Goal: Information Seeking & Learning: Check status

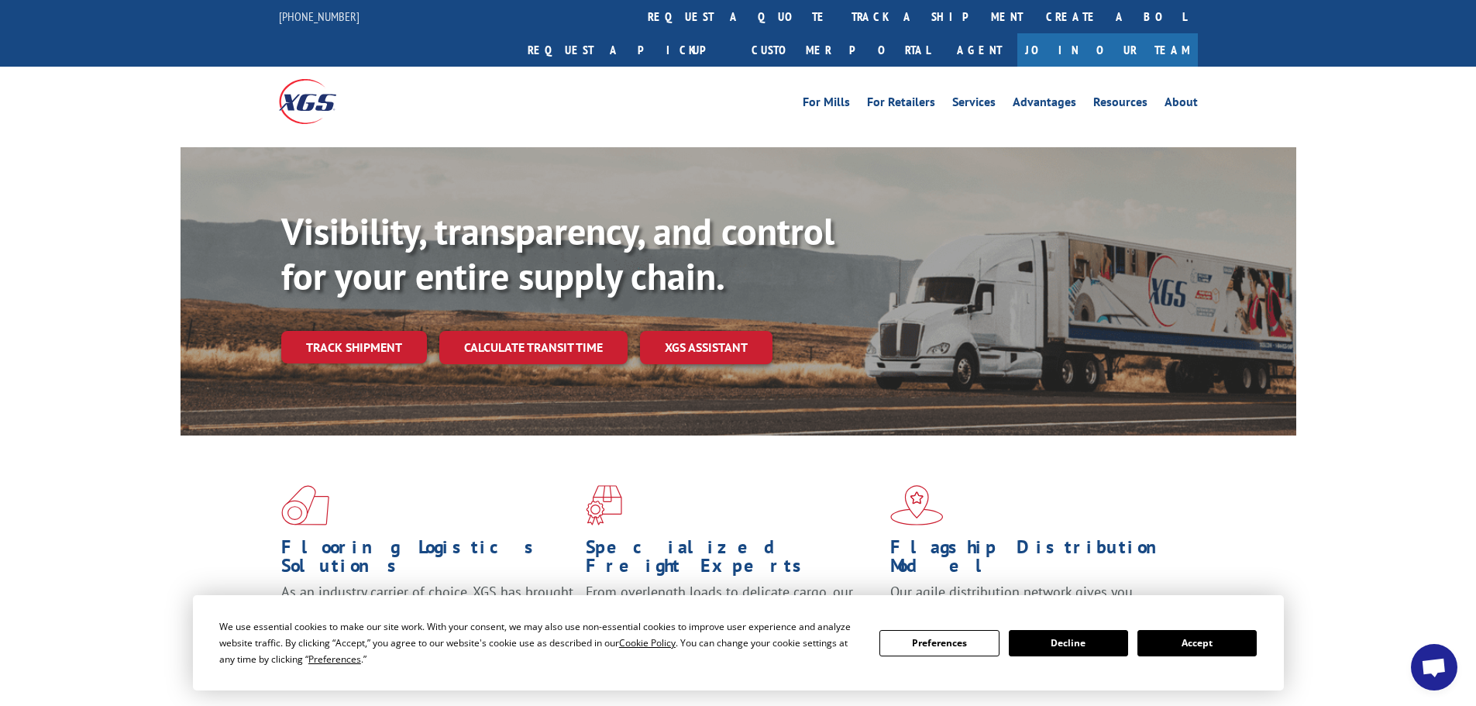
click at [1215, 625] on div "We use essential cookies to make our site work. With your consent, we may also …" at bounding box center [738, 642] width 1038 height 49
click at [1214, 638] on button "Accept" at bounding box center [1196, 643] width 119 height 26
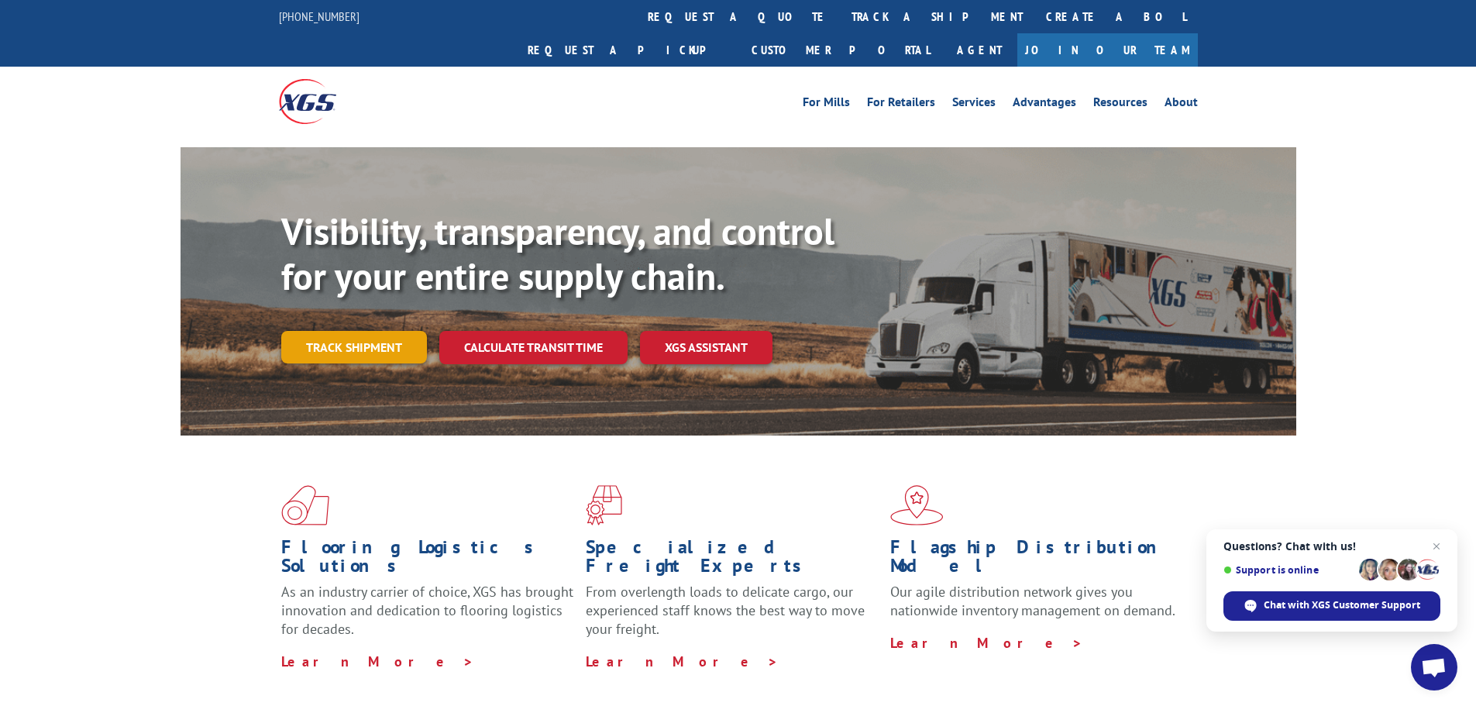
click at [378, 331] on link "Track shipment" at bounding box center [354, 347] width 146 height 33
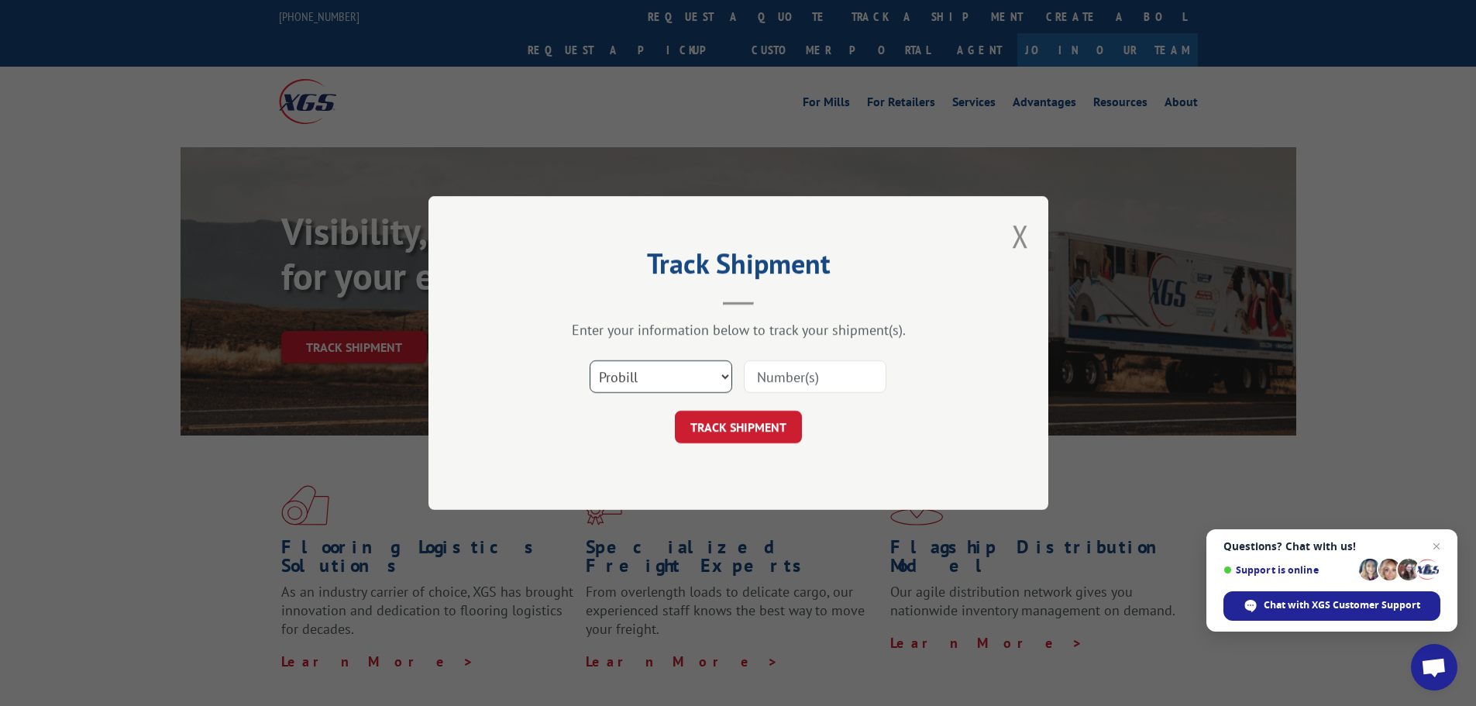
drag, startPoint x: 657, startPoint y: 371, endPoint x: 659, endPoint y: 390, distance: 18.7
click at [661, 380] on select "Select category... Probill BOL PO" at bounding box center [661, 376] width 143 height 33
select select "po"
click at [590, 360] on select "Select category... Probill BOL PO" at bounding box center [661, 376] width 143 height 33
paste input "13537780"
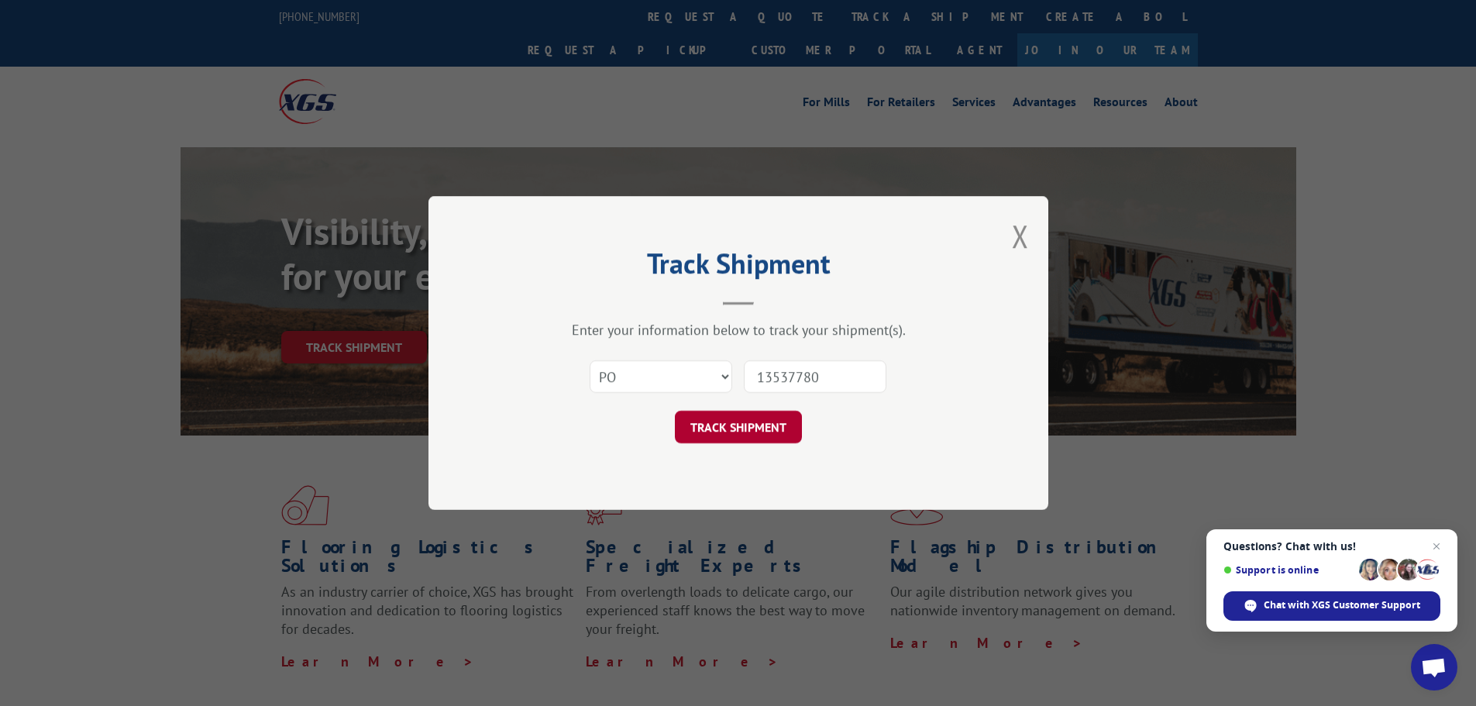
type input "13537780"
click at [731, 423] on button "TRACK SHIPMENT" at bounding box center [738, 427] width 127 height 33
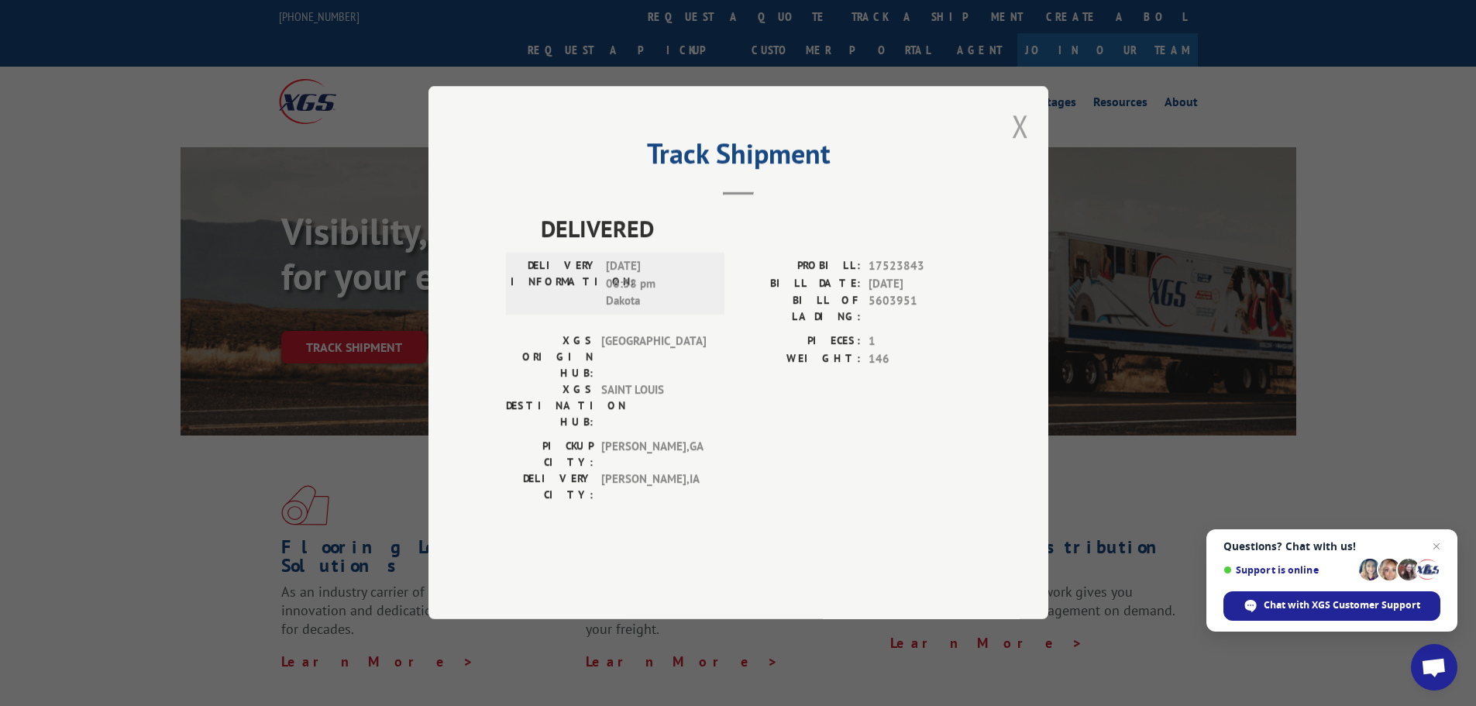
click at [1017, 146] on button "Close modal" at bounding box center [1020, 125] width 17 height 41
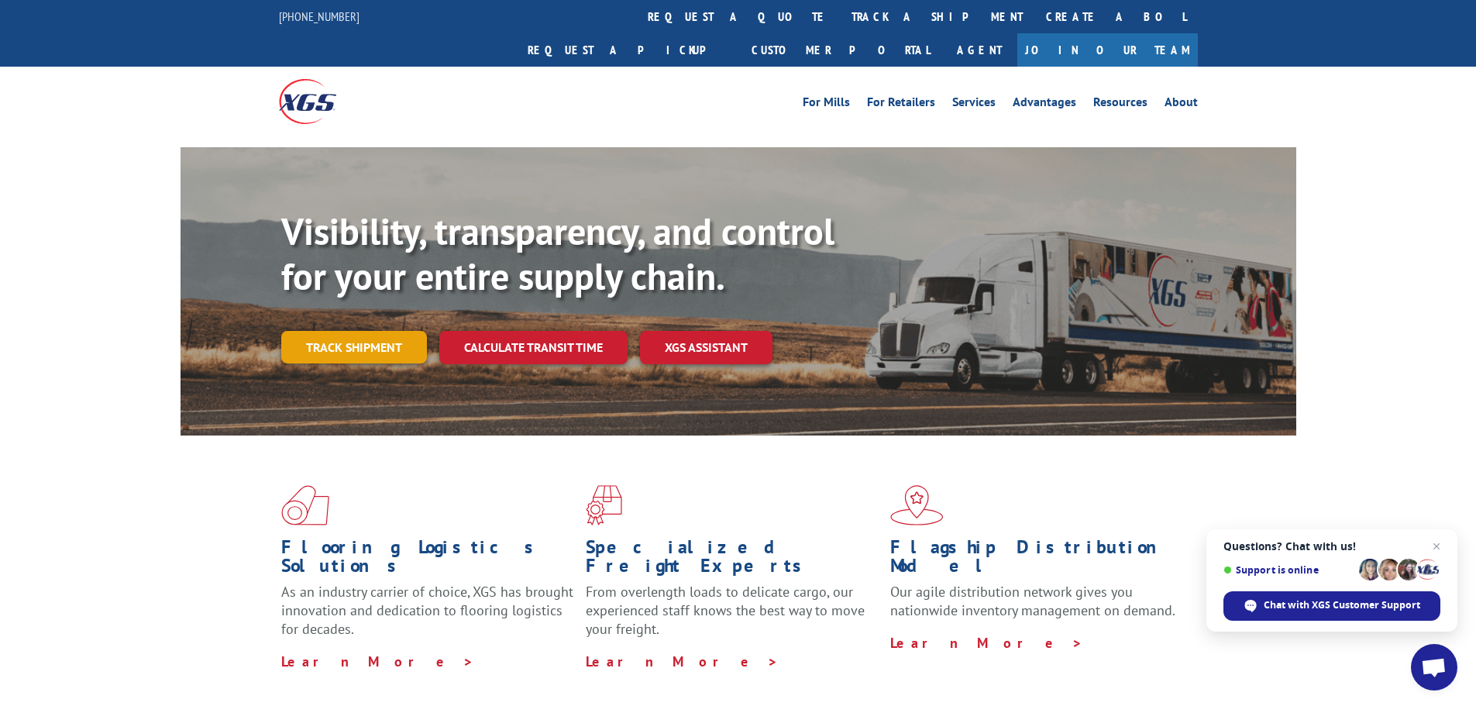
click at [385, 331] on link "Track shipment" at bounding box center [354, 347] width 146 height 33
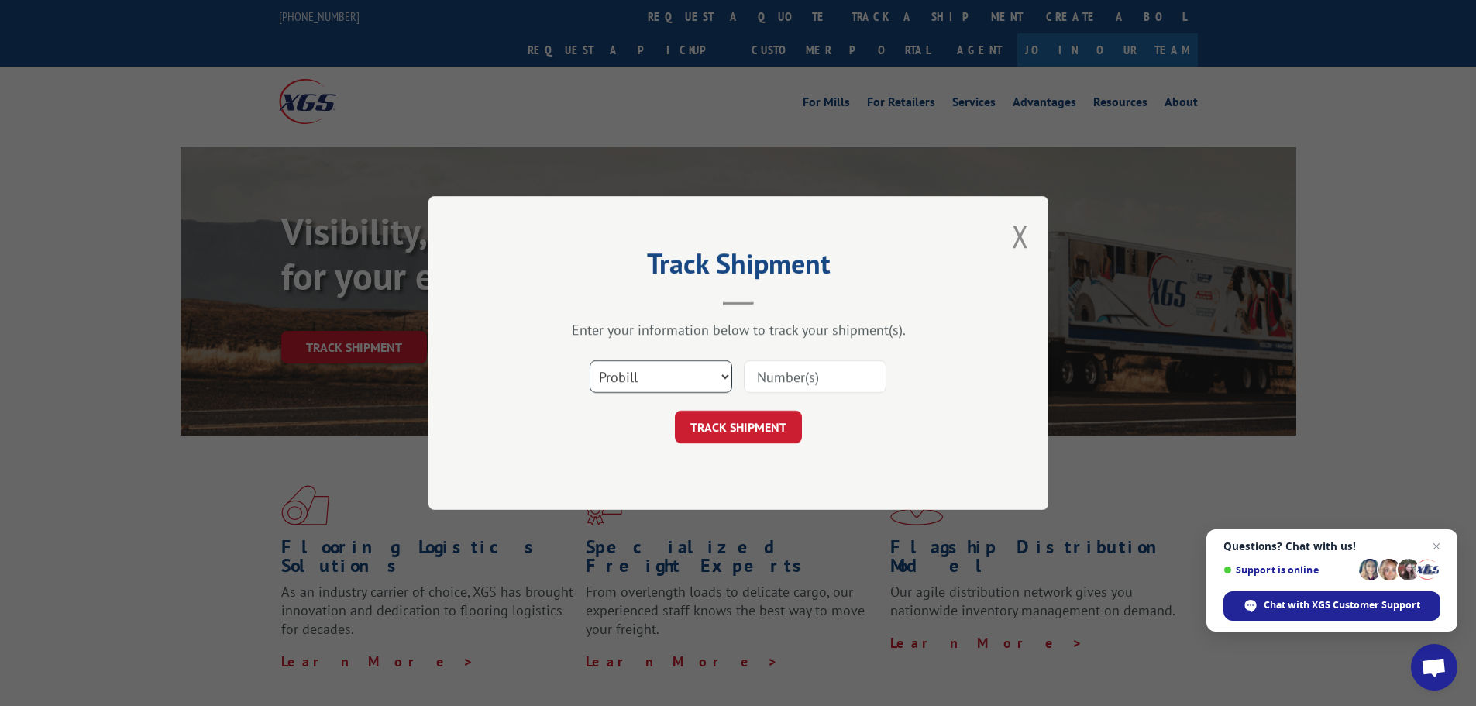
click at [631, 367] on select "Select category... Probill BOL PO" at bounding box center [661, 376] width 143 height 33
select select "po"
click at [590, 360] on select "Select category... Probill BOL PO" at bounding box center [661, 376] width 143 height 33
paste input "13537778"
type input "13537778"
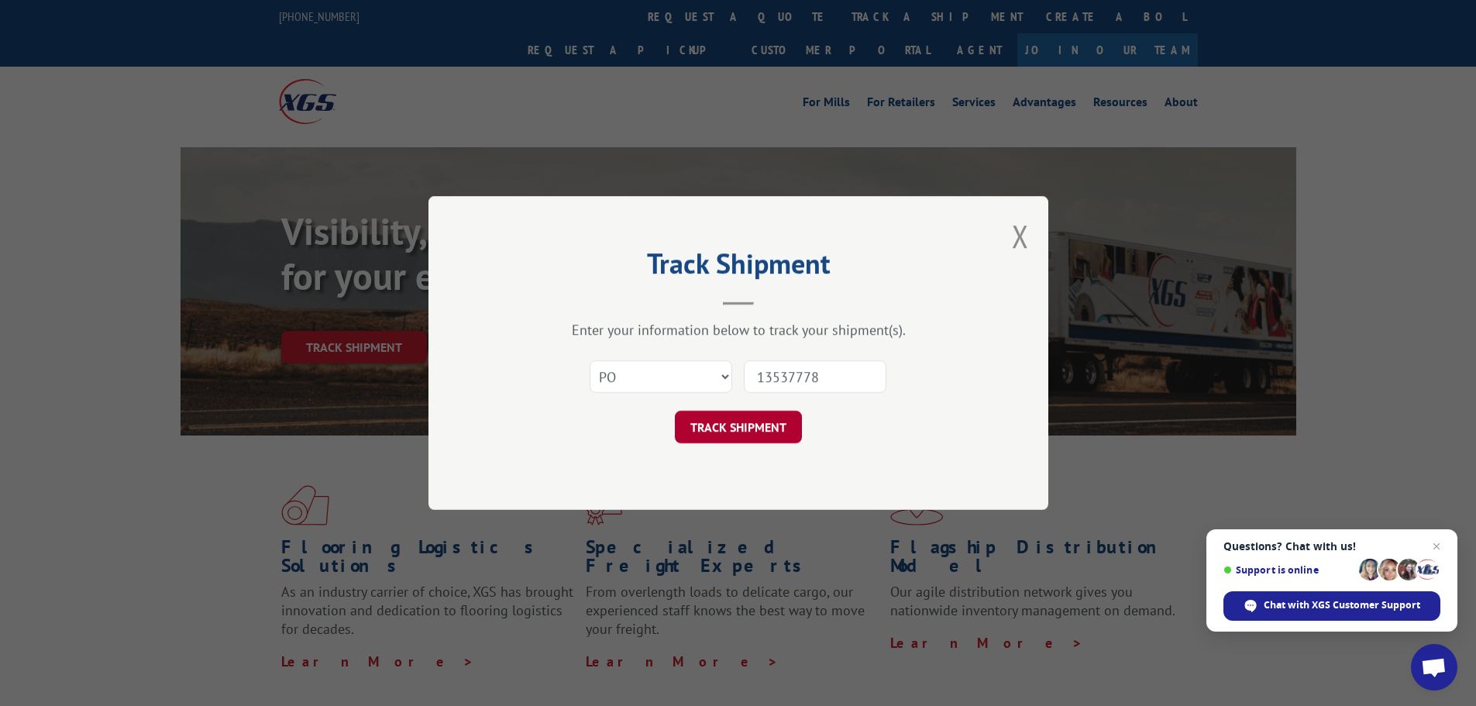
click at [771, 434] on button "TRACK SHIPMENT" at bounding box center [738, 427] width 127 height 33
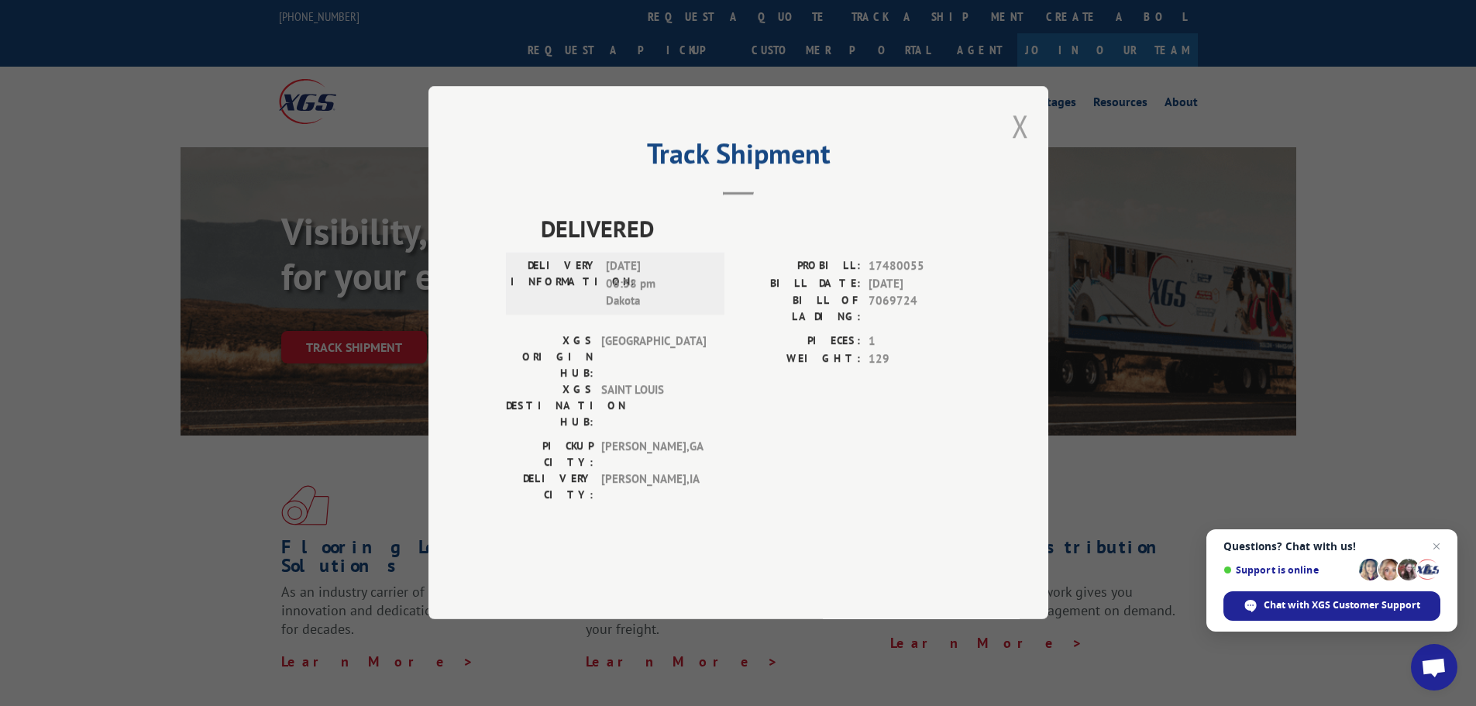
click at [1012, 146] on button "Close modal" at bounding box center [1020, 125] width 17 height 41
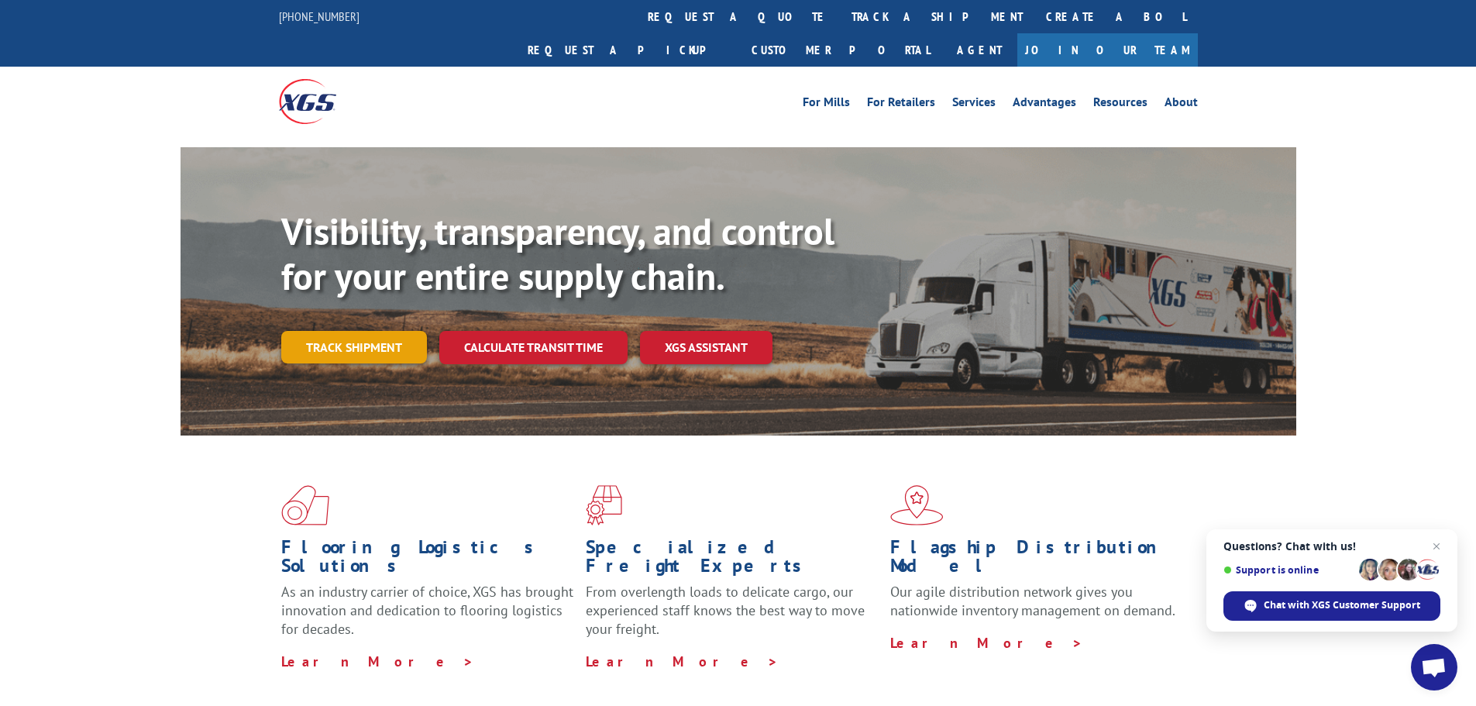
click at [363, 331] on link "Track shipment" at bounding box center [354, 347] width 146 height 33
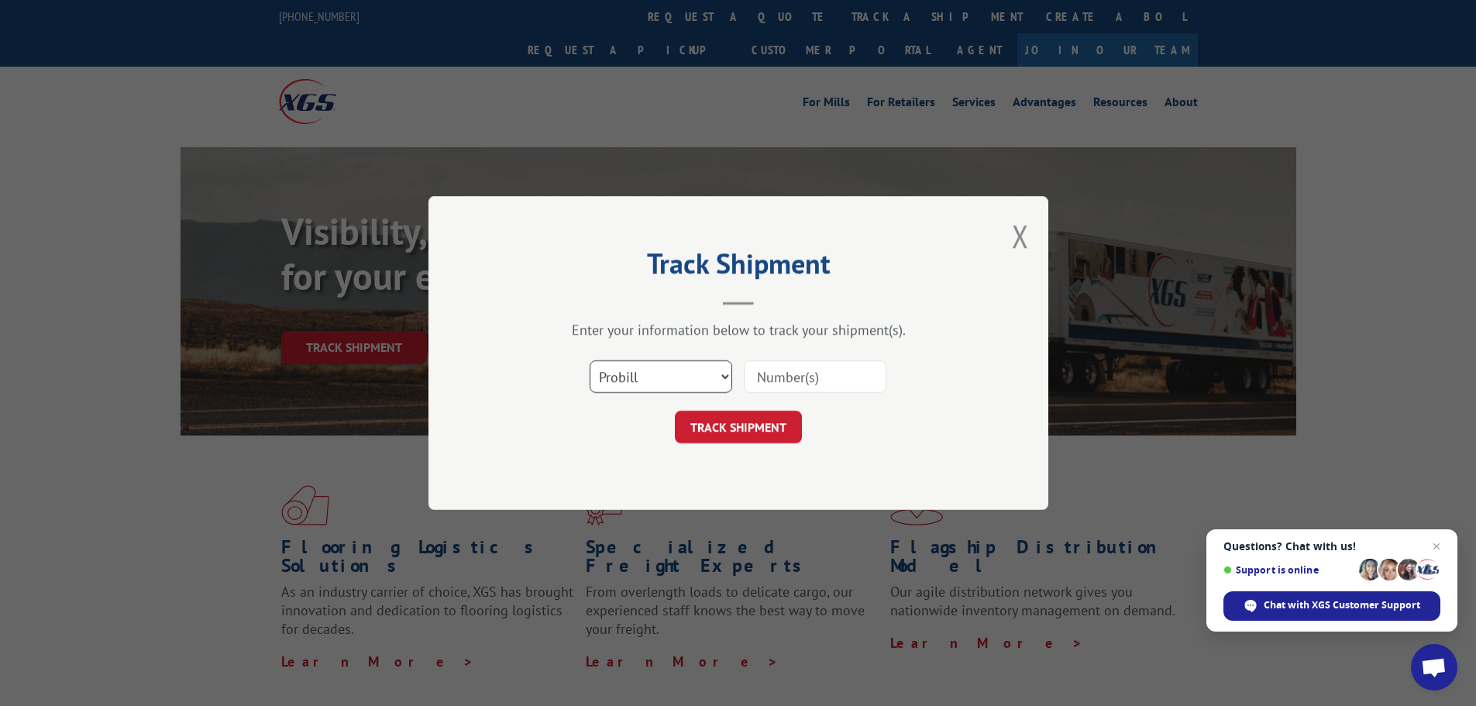
click at [662, 373] on select "Select category... Probill BOL PO" at bounding box center [661, 376] width 143 height 33
select select "po"
click at [590, 360] on select "Select category... Probill BOL PO" at bounding box center [661, 376] width 143 height 33
paste input "13537756"
type input "13537756"
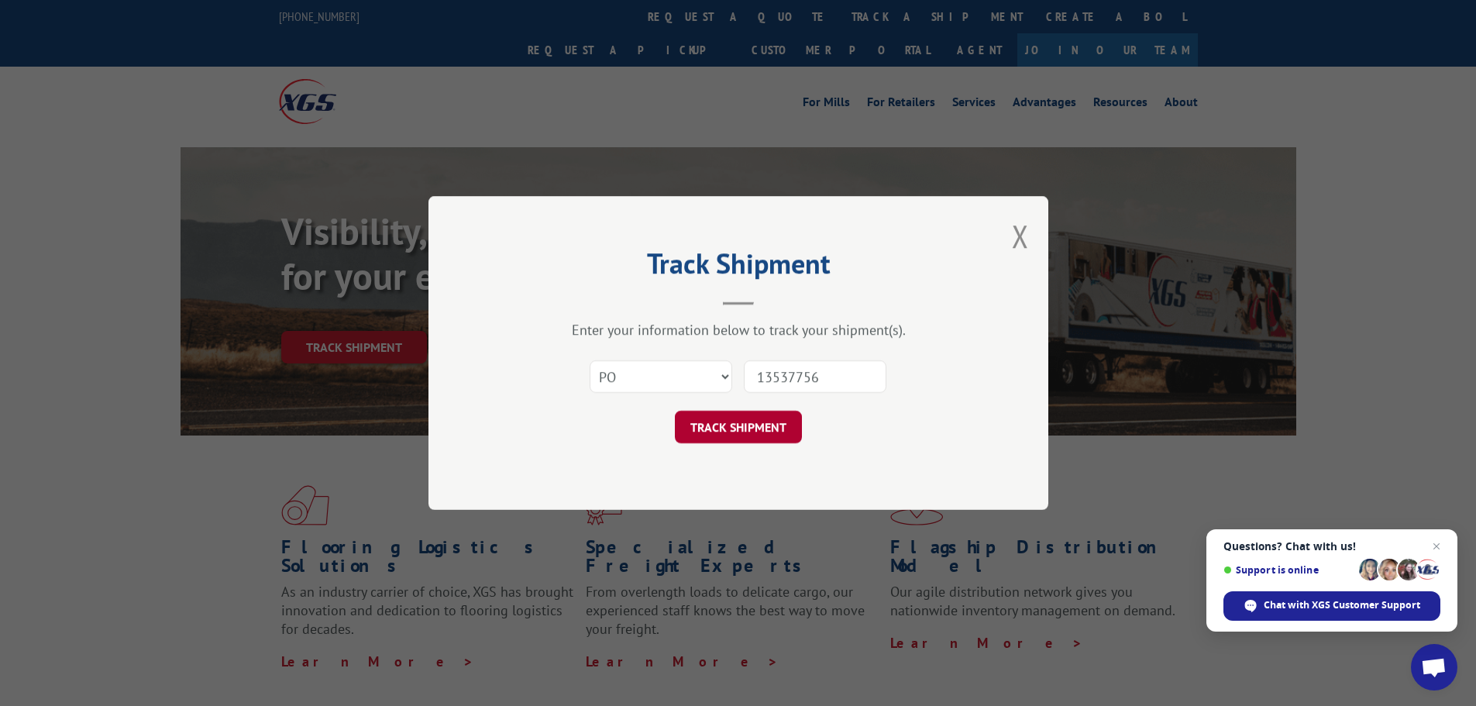
click at [780, 432] on button "TRACK SHIPMENT" at bounding box center [738, 427] width 127 height 33
click at [780, 432] on div "Track Shipment Enter your information below to track your shipment(s). Select c…" at bounding box center [738, 353] width 620 height 314
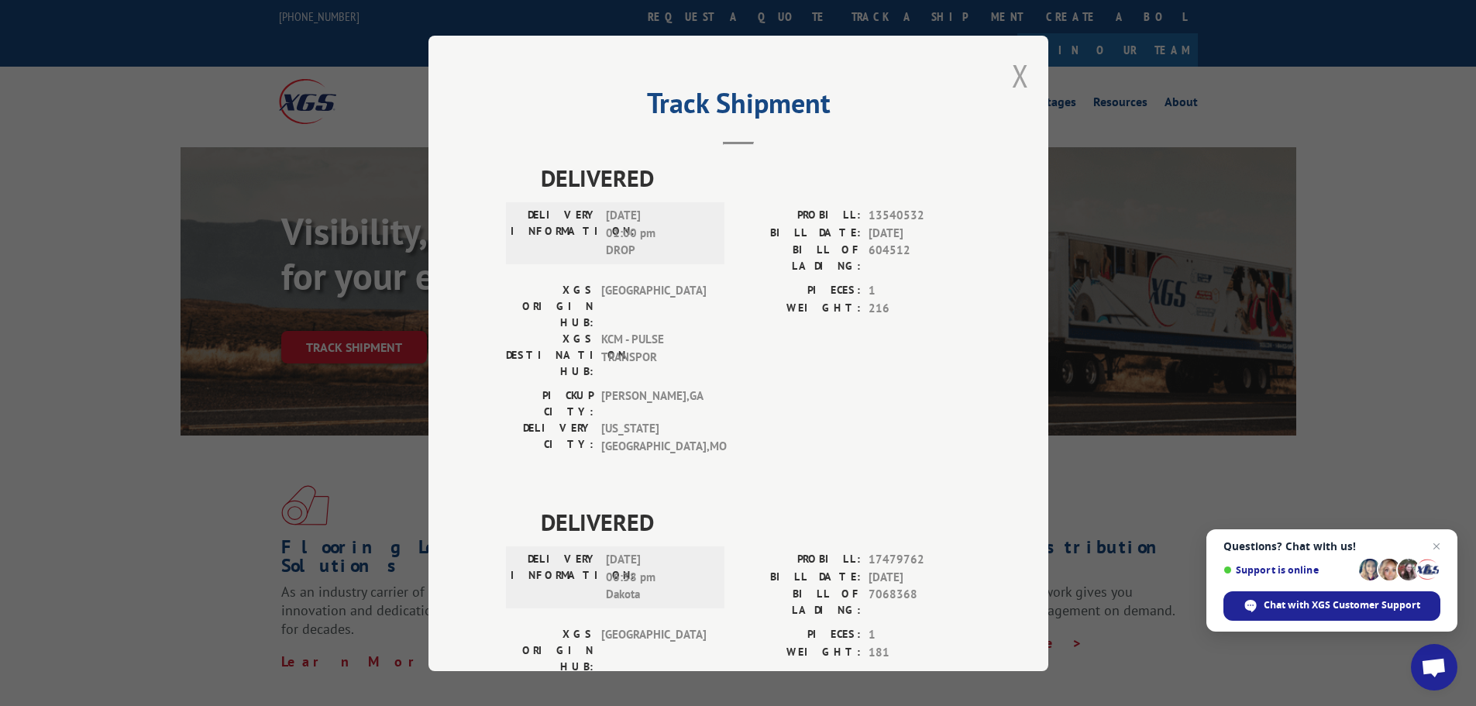
click at [1013, 84] on button "Close modal" at bounding box center [1020, 75] width 17 height 41
